Goal: Task Accomplishment & Management: Use online tool/utility

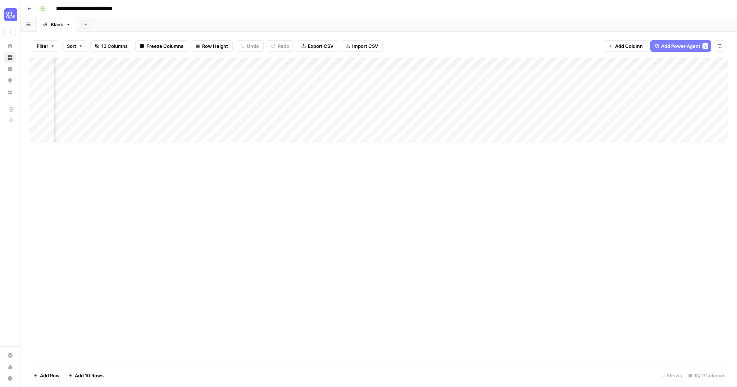
scroll to position [0, 413]
click at [26, 9] on button "Go back" at bounding box center [29, 8] width 9 height 9
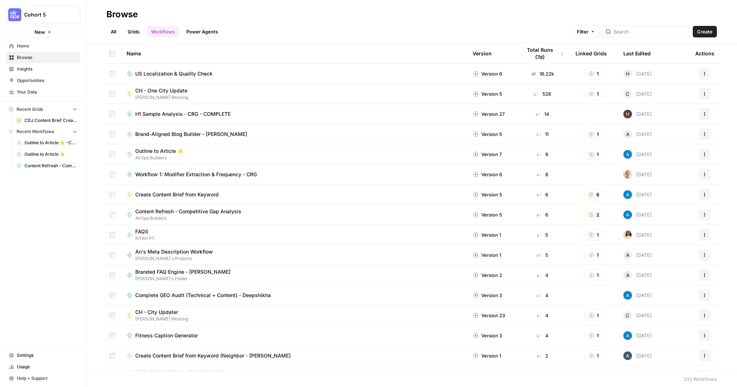
click at [113, 31] on link "All" at bounding box center [114, 32] width 14 height 12
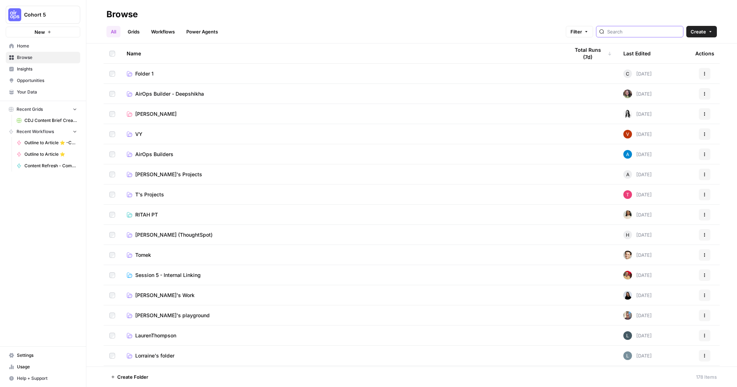
click at [659, 34] on input "search" at bounding box center [643, 31] width 73 height 7
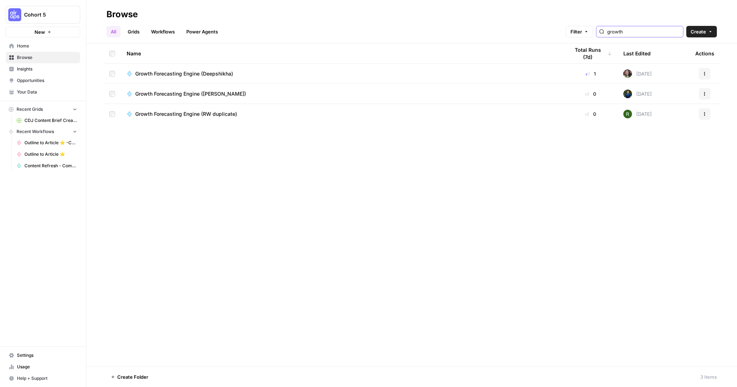
type input "growth"
click at [211, 72] on span "Growth Forecasting Engine (Deepshikha)" at bounding box center [184, 73] width 98 height 7
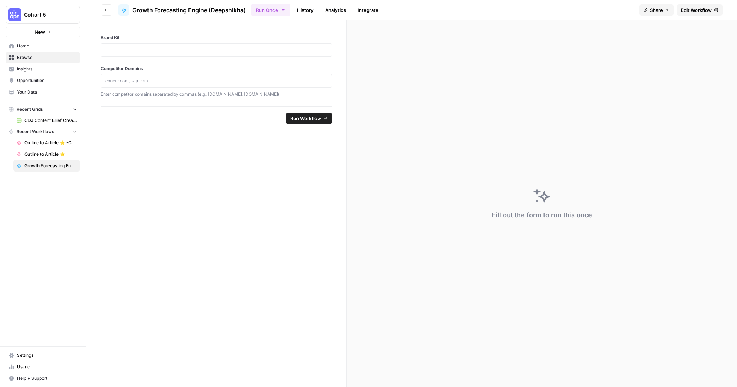
click at [708, 11] on span "Edit Workflow" at bounding box center [696, 9] width 31 height 7
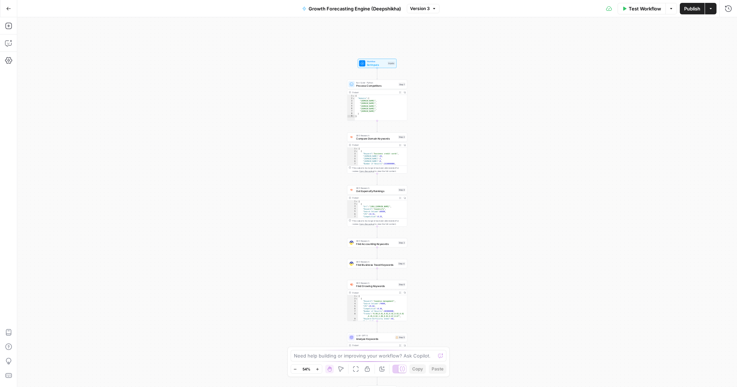
click at [4, 4] on button "Go Back" at bounding box center [8, 8] width 13 height 13
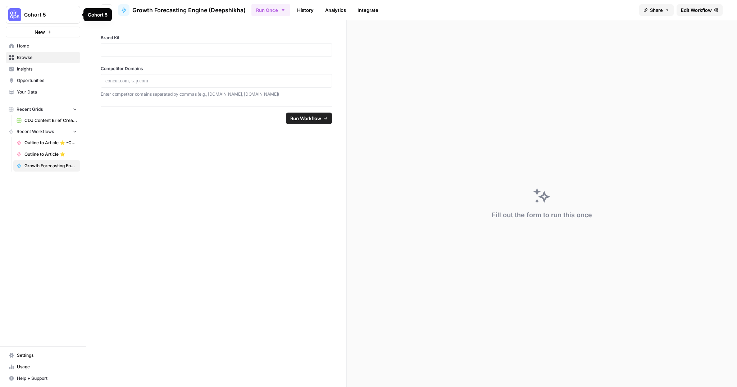
click at [107, 9] on div "Cohort 5" at bounding box center [97, 14] width 28 height 13
click at [142, 27] on div "Brand Kit Competitor Domains Enter competitor domains separated by commas (e.g.…" at bounding box center [216, 63] width 260 height 86
click at [105, 13] on button "Go back" at bounding box center [107, 10] width 12 height 12
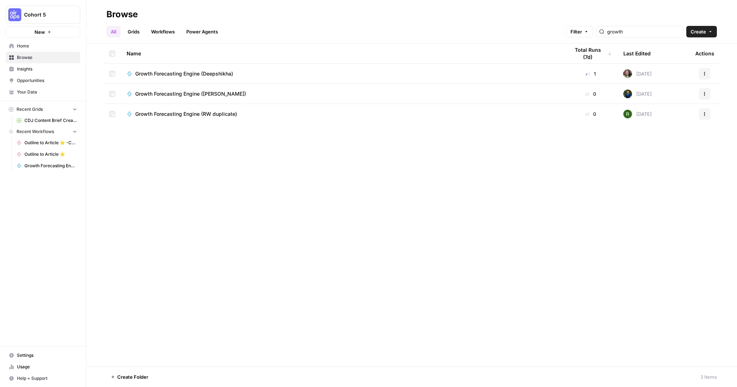
click at [704, 72] on icon "button" at bounding box center [705, 74] width 4 height 4
click at [653, 147] on span "Duplicate" at bounding box center [673, 147] width 58 height 7
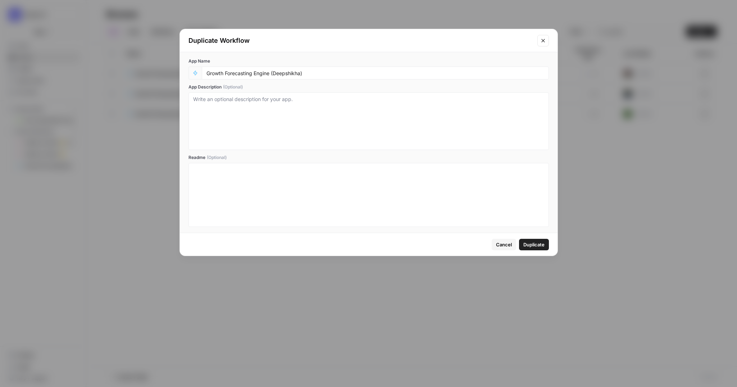
click at [317, 67] on div "Growth Forecasting Engine (Deepshikha)" at bounding box center [375, 73] width 347 height 13
drag, startPoint x: 318, startPoint y: 72, endPoint x: 315, endPoint y: 73, distance: 3.9
click at [318, 72] on input "Growth Forecasting Engine (Deepshikha)" at bounding box center [376, 73] width 338 height 6
drag, startPoint x: 284, startPoint y: 72, endPoint x: 293, endPoint y: 72, distance: 8.3
click at [272, 73] on input "Growth Forecasting Engine (Deepshikha)" at bounding box center [376, 73] width 338 height 6
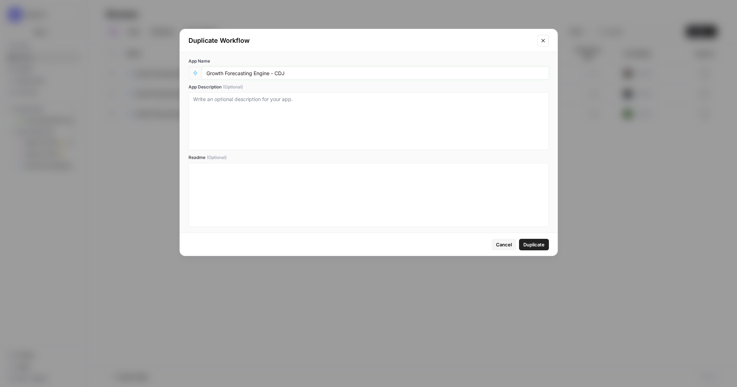
type input "Growth Forecasting Engine - CDJ"
click at [532, 248] on span "Duplicate" at bounding box center [534, 244] width 21 height 7
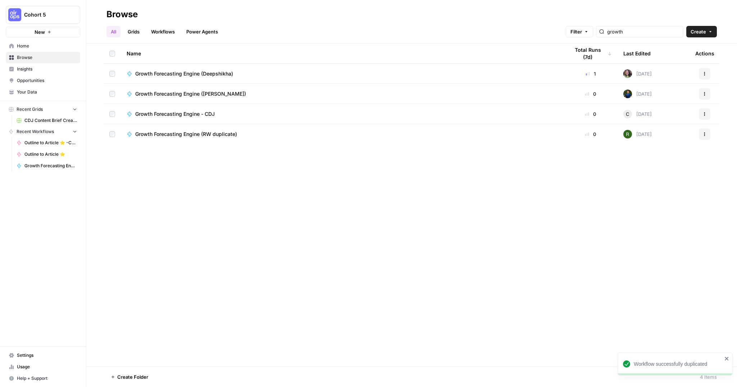
click at [703, 115] on icon "button" at bounding box center [705, 114] width 4 height 4
click at [656, 159] on span "Move To" at bounding box center [673, 157] width 58 height 7
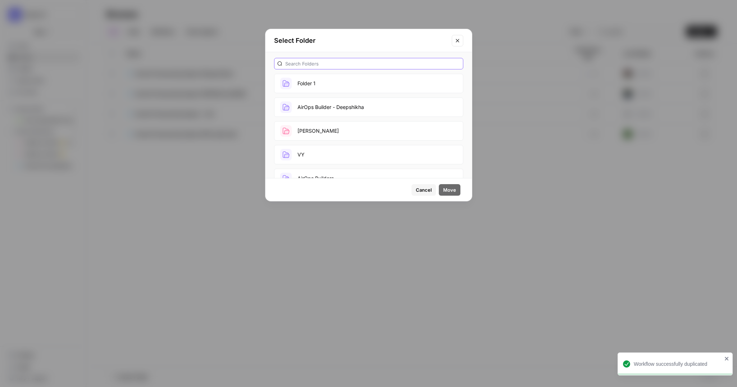
click at [327, 63] on input "text" at bounding box center [372, 63] width 175 height 7
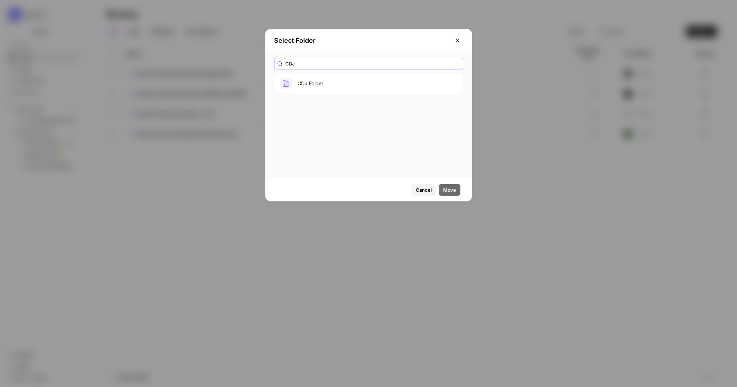
type input "CDJ"
click at [330, 85] on button "CDJ Folder" at bounding box center [368, 83] width 189 height 19
click at [448, 192] on span "Move" at bounding box center [449, 189] width 13 height 7
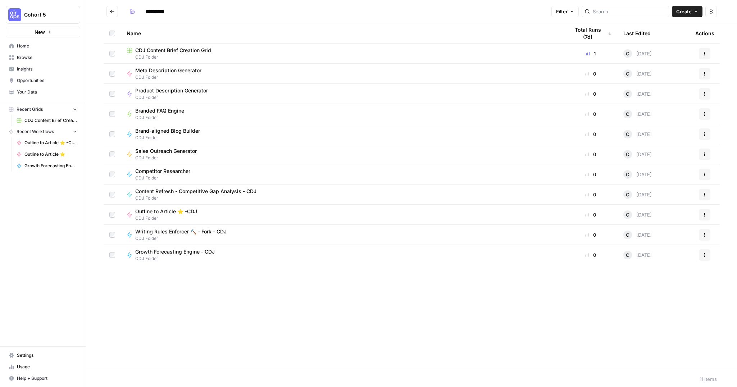
click at [210, 254] on span "Growth Forecasting Engine - CDJ" at bounding box center [175, 251] width 80 height 7
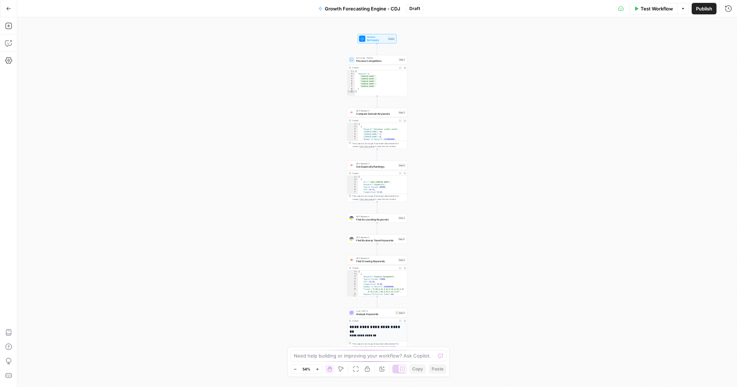
click at [662, 12] on button "Test Workflow" at bounding box center [654, 9] width 48 height 12
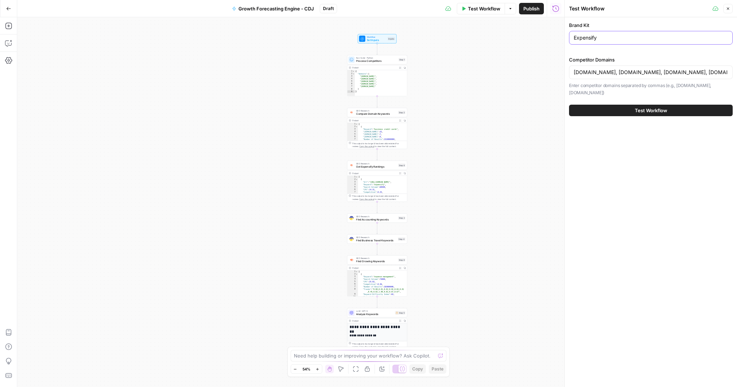
click at [595, 37] on input "Expensify" at bounding box center [651, 37] width 154 height 7
drag, startPoint x: 579, startPoint y: 37, endPoint x: 567, endPoint y: 37, distance: 11.9
click at [567, 37] on div "Test Workflow Close Brand Kit Expensify Competitor Domains [DOMAIN_NAME], [DOMA…" at bounding box center [651, 193] width 173 height 387
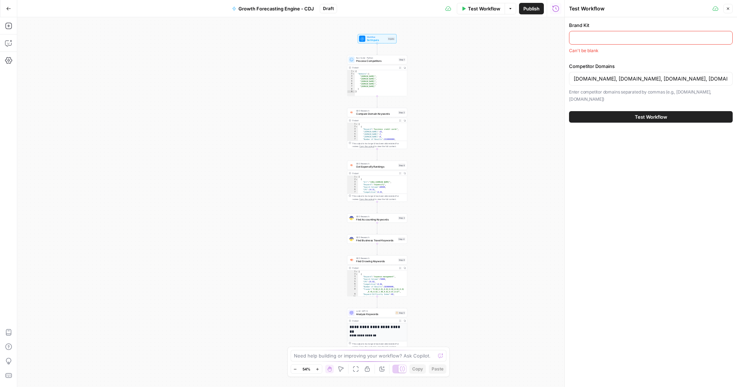
click at [598, 60] on div "Brand Kit Can't be blank Competitor Domains [DOMAIN_NAME], [DOMAIN_NAME], [DOMA…" at bounding box center [651, 62] width 164 height 81
click at [731, 7] on button "Close" at bounding box center [728, 8] width 9 height 9
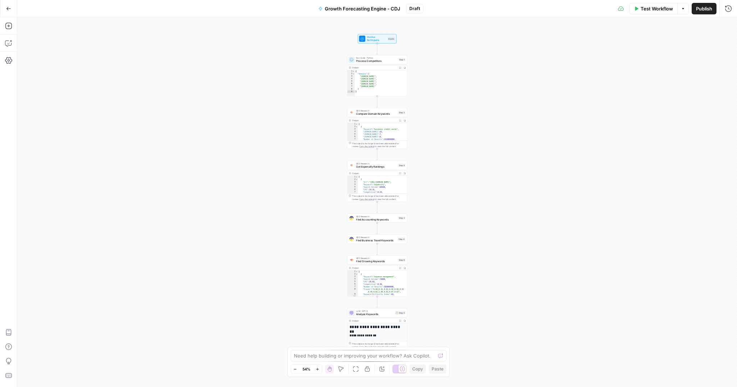
click at [375, 40] on span "Set Inputs" at bounding box center [376, 40] width 19 height 4
click at [707, 45] on span "edit field" at bounding box center [705, 45] width 16 height 6
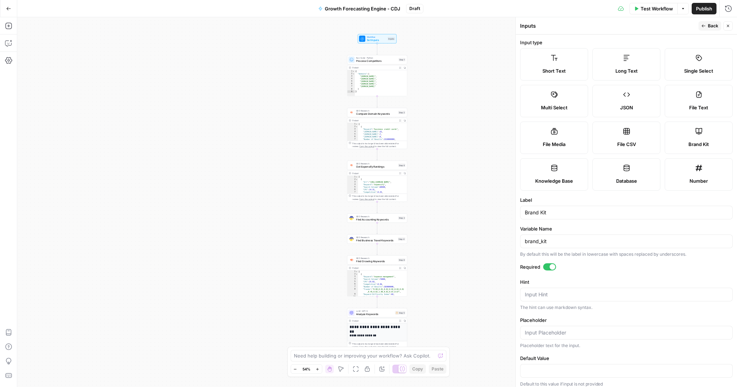
scroll to position [2, 0]
click at [711, 139] on div "Brand Kit" at bounding box center [699, 142] width 56 height 7
click at [707, 26] on button "Back" at bounding box center [710, 25] width 23 height 9
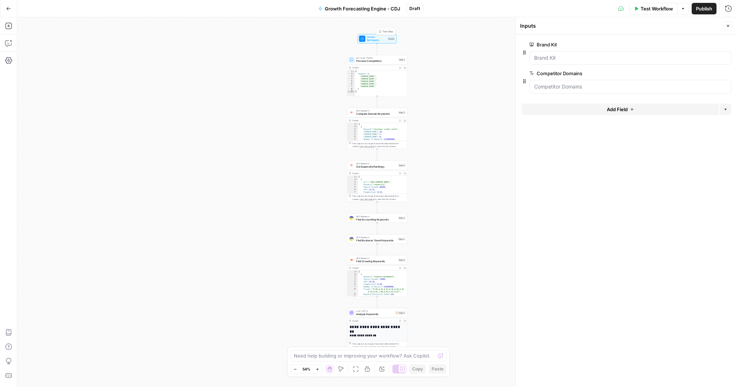
click at [373, 39] on span "Set Inputs" at bounding box center [376, 40] width 19 height 4
click at [620, 87] on Domains "Competitor Domains" at bounding box center [630, 86] width 192 height 7
click at [728, 26] on icon "button" at bounding box center [728, 26] width 4 height 4
click at [647, 10] on span "Test Workflow" at bounding box center [657, 8] width 32 height 7
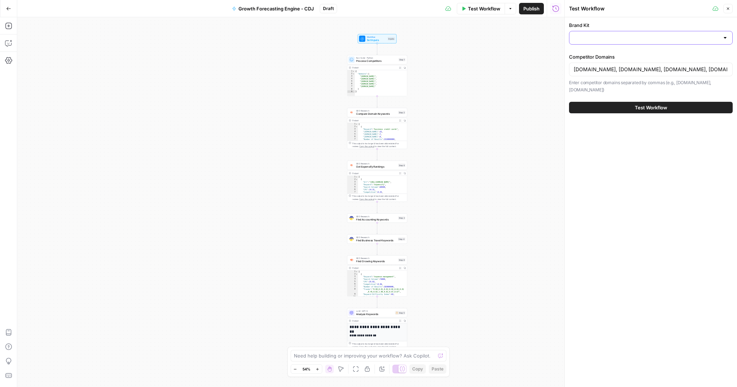
click at [611, 37] on input "Brand Kit" at bounding box center [647, 37] width 146 height 7
click at [608, 60] on div "ID: 11913" at bounding box center [650, 62] width 151 height 6
type input "New Brand Kit - CDJ"
click at [607, 66] on input "[DOMAIN_NAME], [DOMAIN_NAME], [DOMAIN_NAME], [DOMAIN_NAME]" at bounding box center [651, 69] width 154 height 7
drag, startPoint x: 598, startPoint y: 69, endPoint x: 561, endPoint y: 66, distance: 36.8
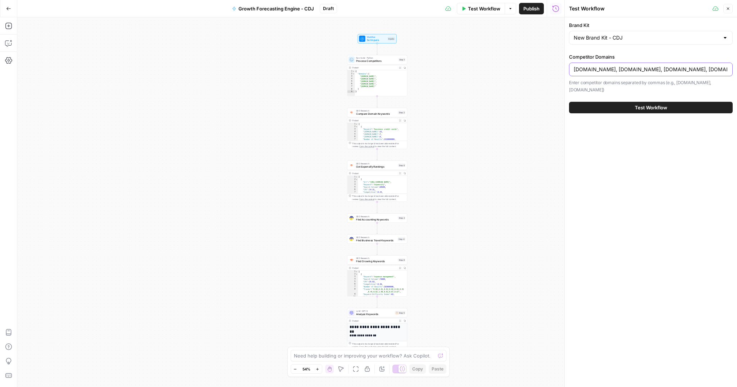
click at [565, 66] on div "Test Workflow Close Brand Kit New Brand Kit - CDJ Competitor Domains [DOMAIN_NA…" at bounding box center [651, 193] width 173 height 387
click at [622, 71] on input "[DOMAIN_NAME], [DOMAIN_NAME], [DOMAIN_NAME], [DOMAIN_NAME]" at bounding box center [651, 69] width 154 height 7
drag, startPoint x: 663, startPoint y: 70, endPoint x: 672, endPoint y: 69, distance: 9.4
click at [672, 69] on input "[DOMAIN_NAME], [DOMAIN_NAME], [DOMAIN_NAME], [DOMAIN_NAME]" at bounding box center [651, 69] width 154 height 7
drag, startPoint x: 698, startPoint y: 71, endPoint x: 714, endPoint y: 70, distance: 15.5
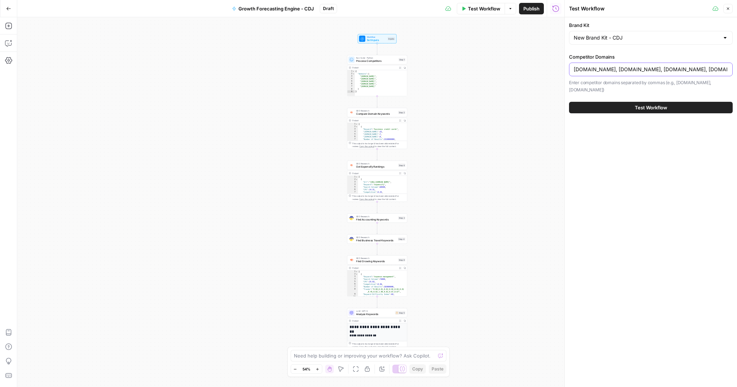
click at [713, 70] on input "[DOMAIN_NAME], [DOMAIN_NAME], [DOMAIN_NAME], [DOMAIN_NAME]" at bounding box center [651, 69] width 154 height 7
type input "[DOMAIN_NAME], [DOMAIN_NAME], [DOMAIN_NAME], [DOMAIN_NAME]"
click at [657, 104] on span "Test Workflow" at bounding box center [651, 107] width 32 height 7
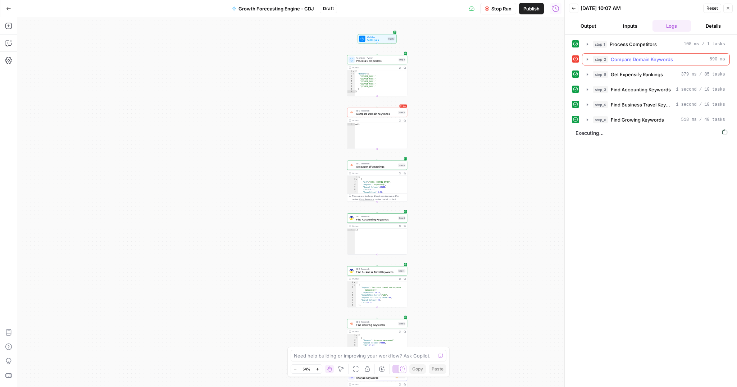
click at [586, 61] on icon "button" at bounding box center [588, 59] width 6 height 6
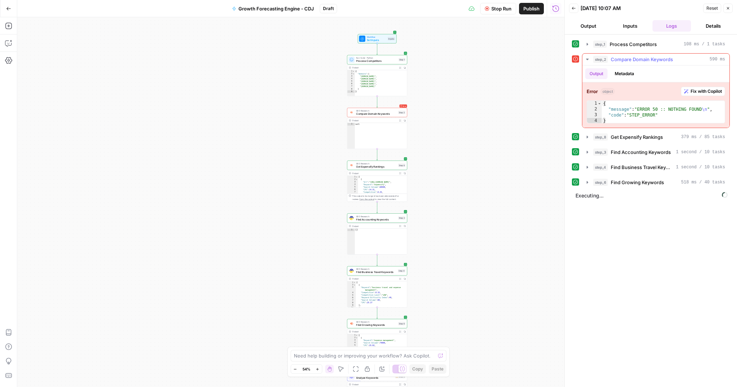
click at [623, 76] on button "Metadata" at bounding box center [625, 73] width 28 height 11
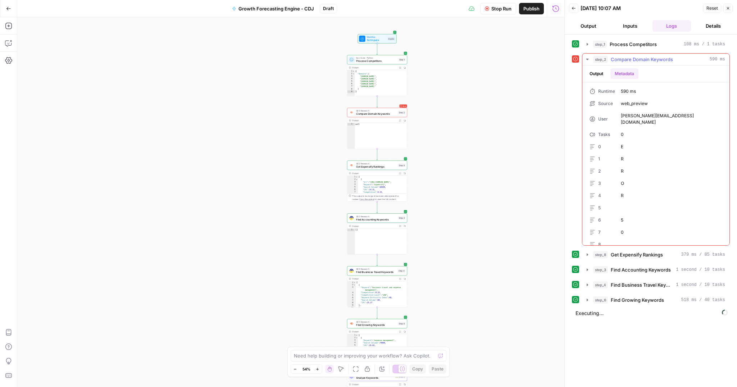
click at [598, 75] on button "Output" at bounding box center [596, 73] width 22 height 11
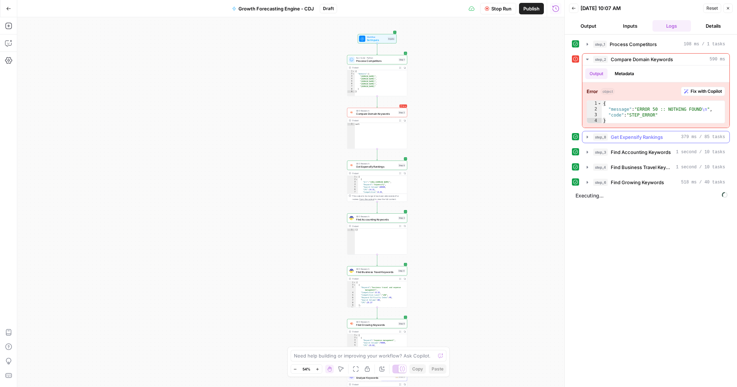
click at [589, 138] on icon "button" at bounding box center [588, 137] width 6 height 6
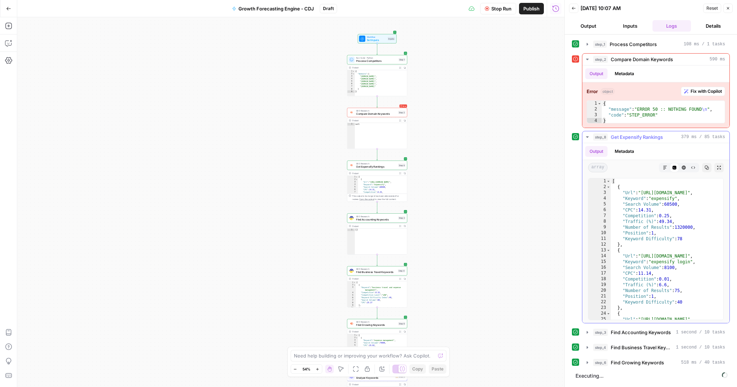
click at [588, 138] on icon "button" at bounding box center [588, 137] width 6 height 6
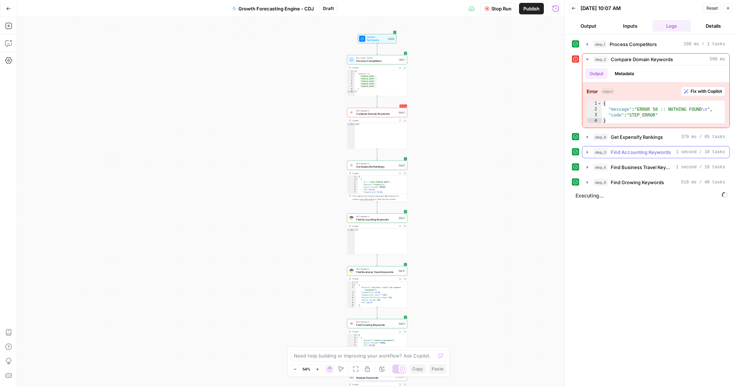
click at [590, 154] on icon "button" at bounding box center [588, 152] width 6 height 6
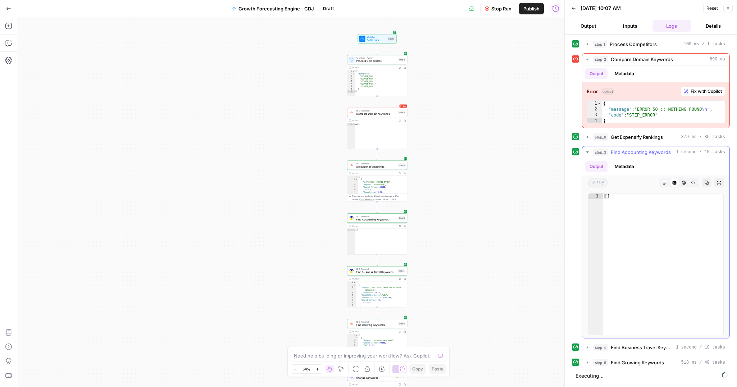
click at [589, 153] on icon "button" at bounding box center [588, 152] width 6 height 6
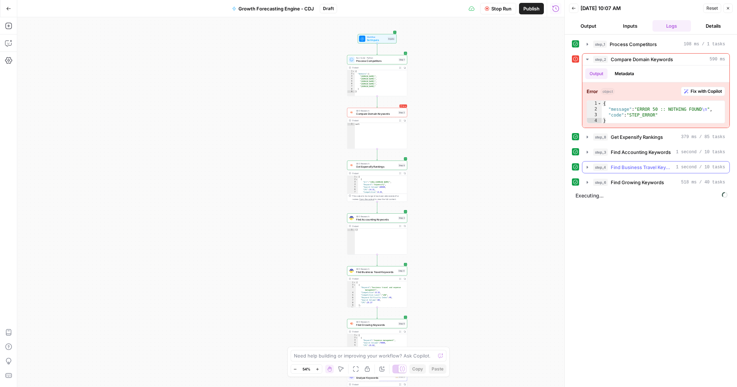
click at [589, 166] on icon "button" at bounding box center [588, 167] width 6 height 6
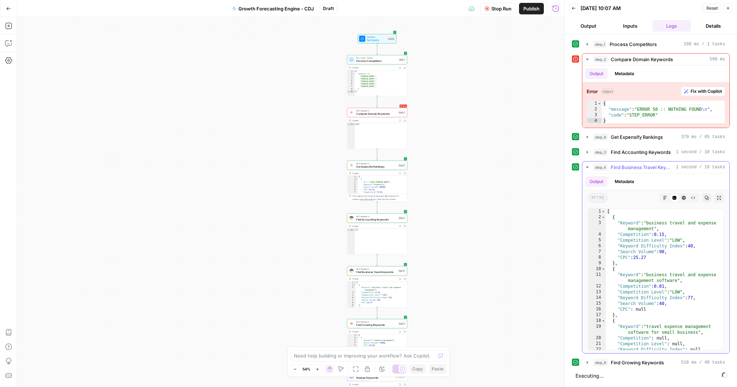
click at [589, 166] on icon "button" at bounding box center [588, 167] width 6 height 6
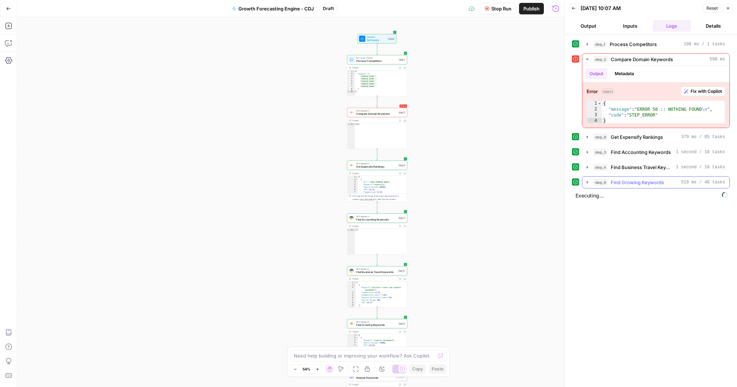
click at [589, 177] on button "step_6 Find Growing Keywords 518 ms / 40 tasks" at bounding box center [656, 183] width 147 height 12
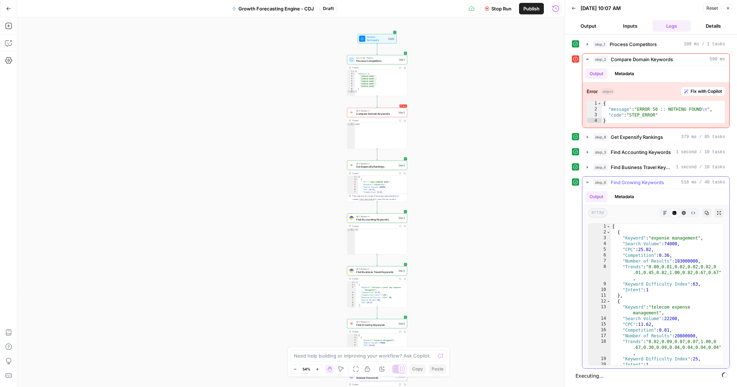
click at [589, 178] on button "step_6 Find Growing Keywords 518 ms / 40 tasks" at bounding box center [656, 183] width 147 height 12
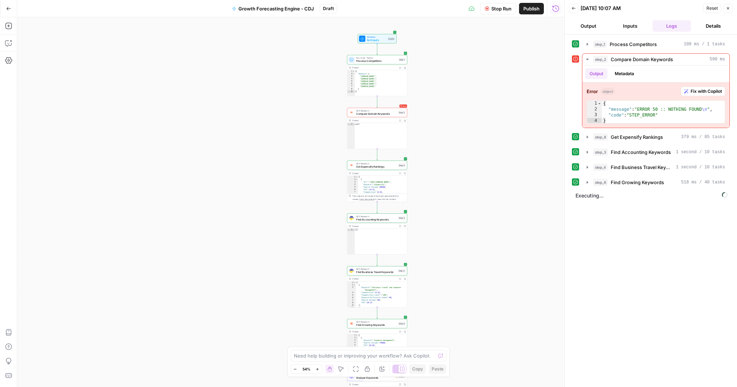
click at [504, 15] on div "Stop Run Publish Run History" at bounding box center [451, 8] width 228 height 17
click at [502, 9] on span "Stop Run" at bounding box center [502, 8] width 20 height 7
click at [702, 94] on span "Fix with Copilot" at bounding box center [706, 91] width 31 height 6
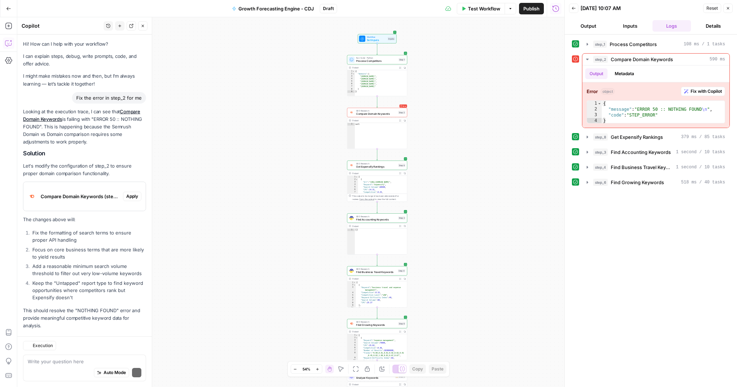
scroll to position [10, 0]
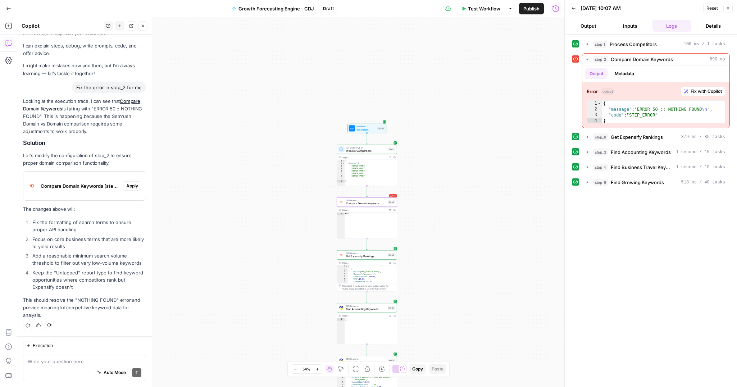
click at [128, 187] on span "Apply" at bounding box center [132, 186] width 12 height 6
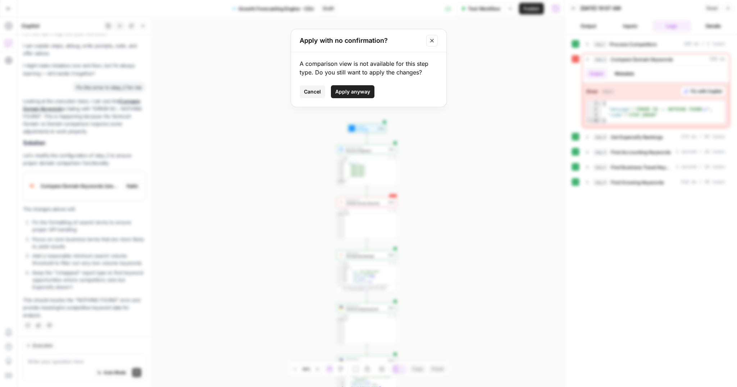
click at [349, 91] on span "Apply anyway" at bounding box center [352, 91] width 35 height 7
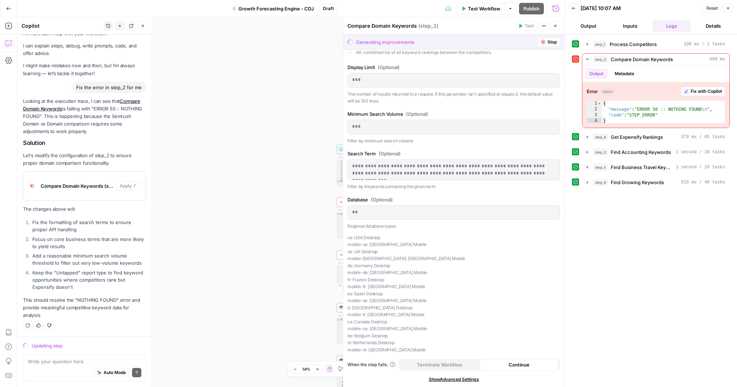
scroll to position [0, 0]
